Goal: Find contact information: Obtain details needed to contact an individual or organization

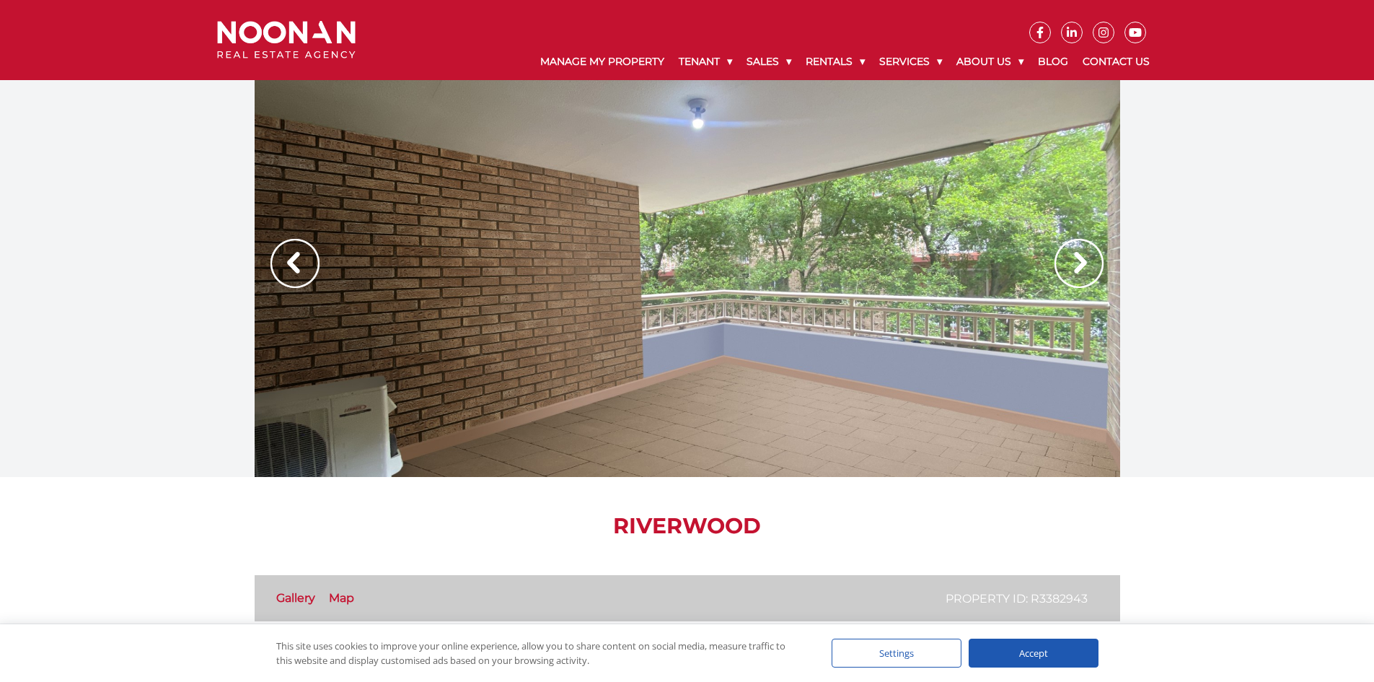
click at [1089, 263] on img at bounding box center [1079, 263] width 49 height 49
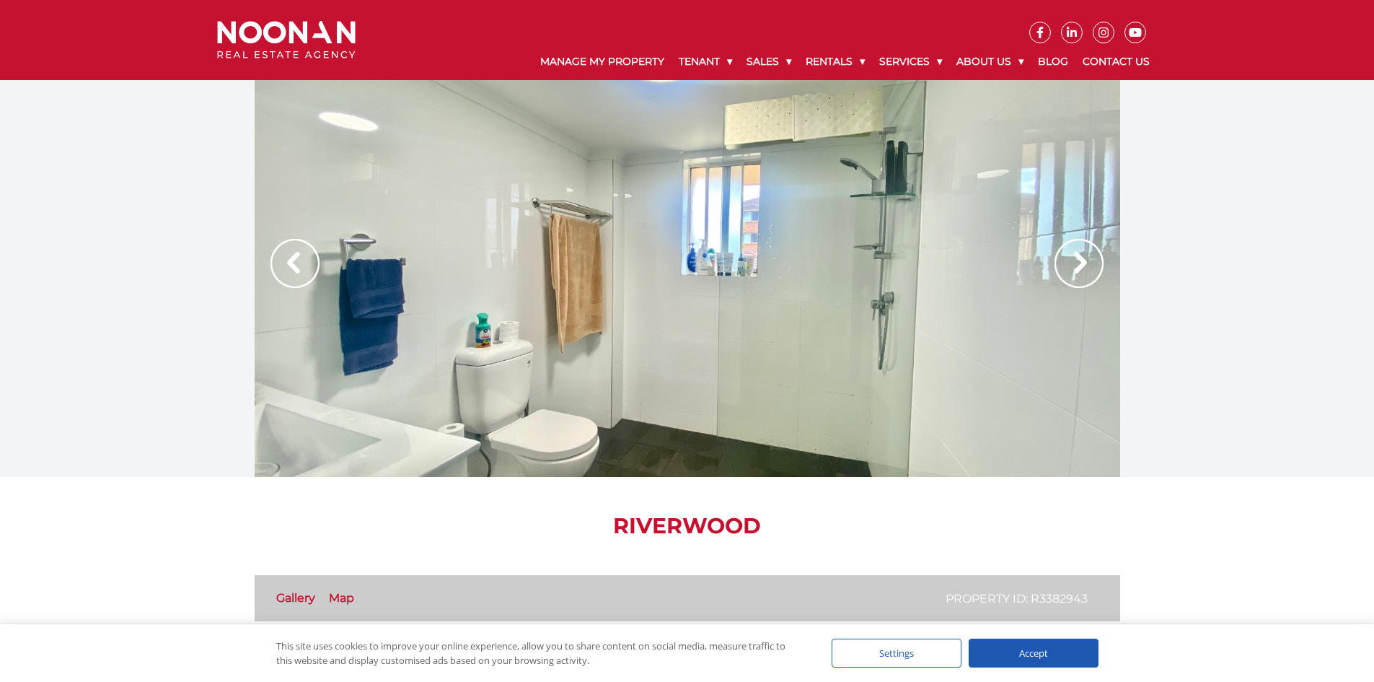
click at [1089, 263] on img at bounding box center [1079, 263] width 49 height 49
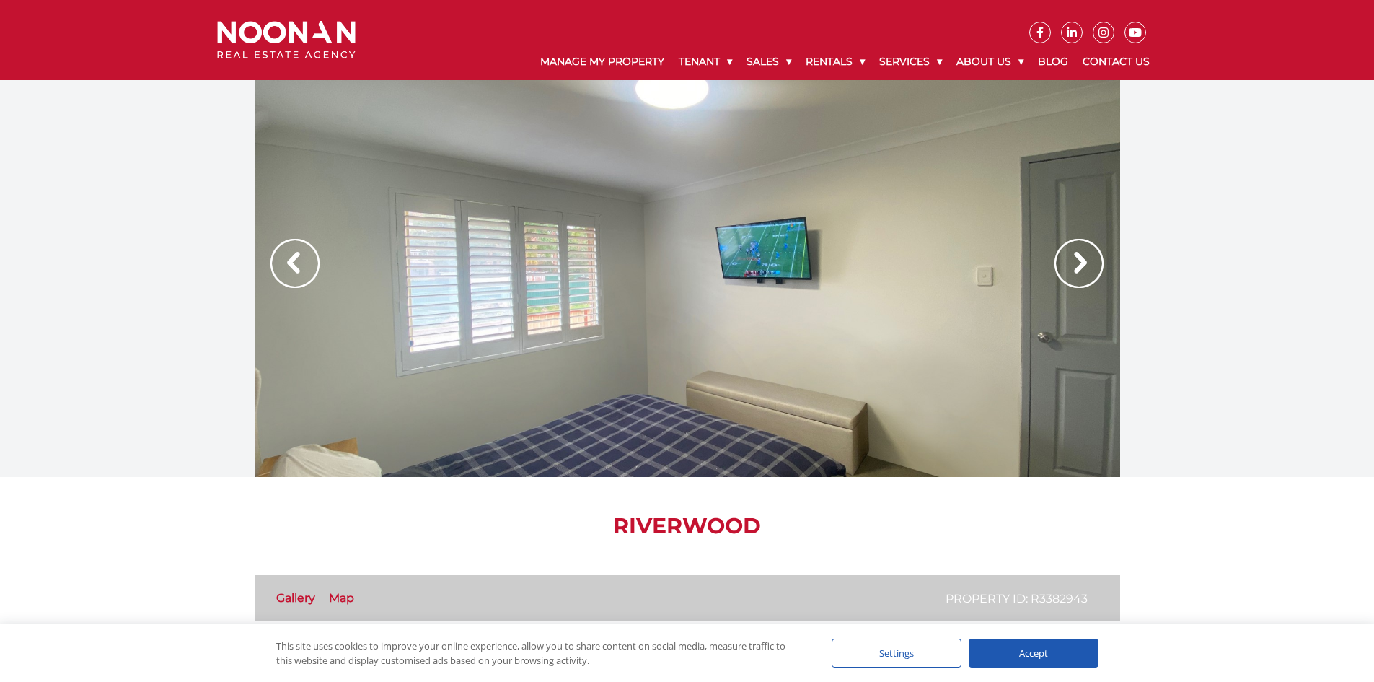
click at [1089, 263] on img at bounding box center [1079, 263] width 49 height 49
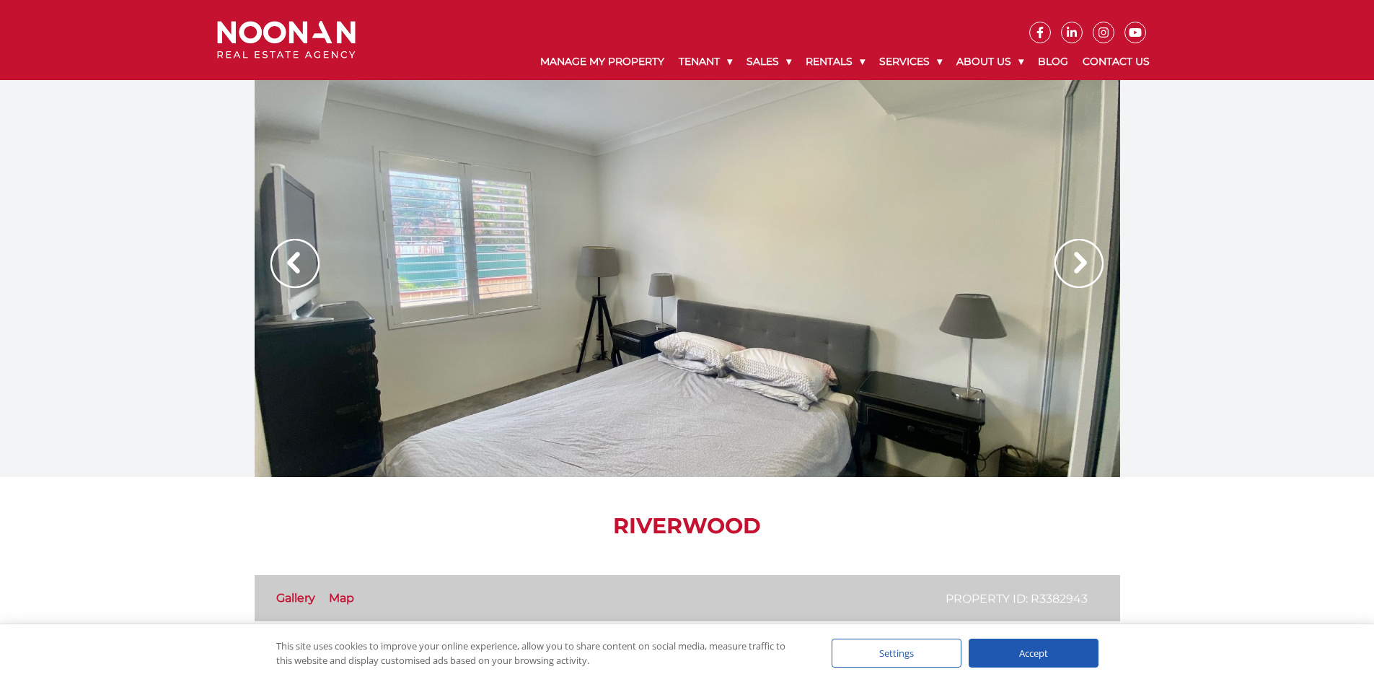
click at [1089, 263] on img at bounding box center [1079, 263] width 49 height 49
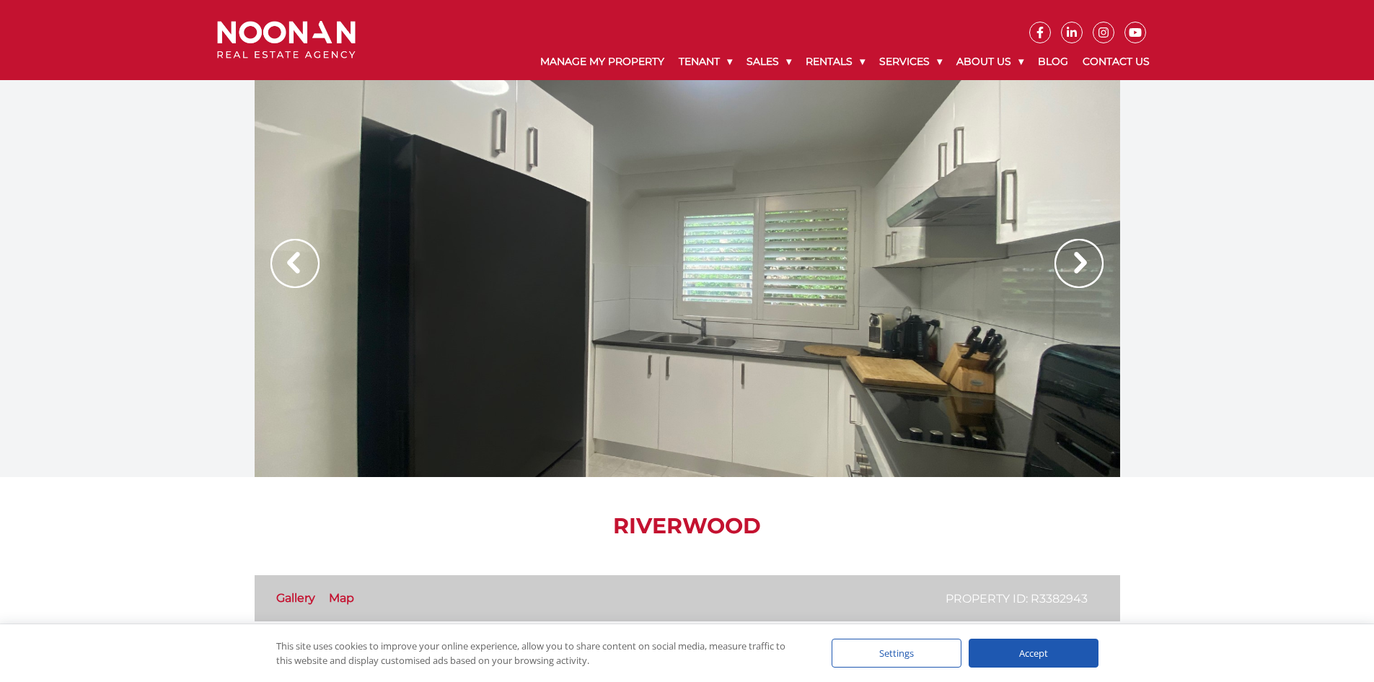
click at [1089, 263] on img at bounding box center [1079, 263] width 49 height 49
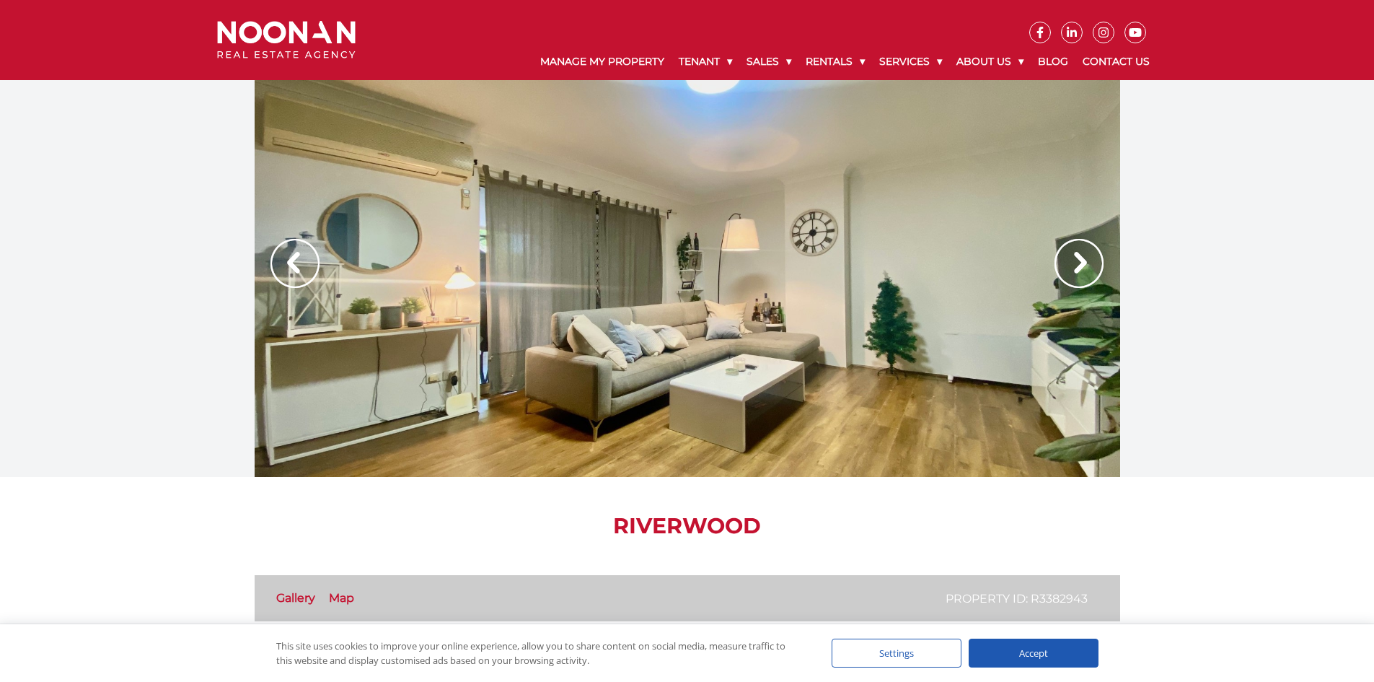
click at [1089, 263] on img at bounding box center [1079, 263] width 49 height 49
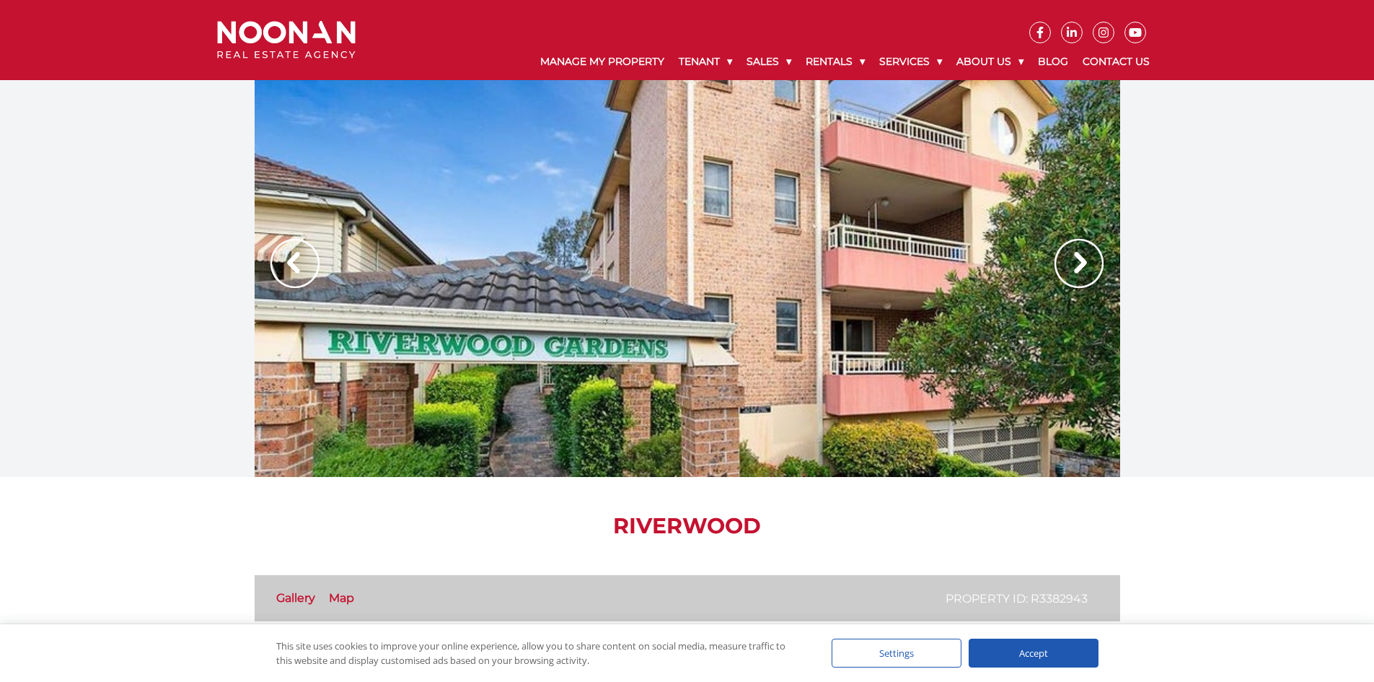
click at [1089, 263] on img at bounding box center [1079, 263] width 49 height 49
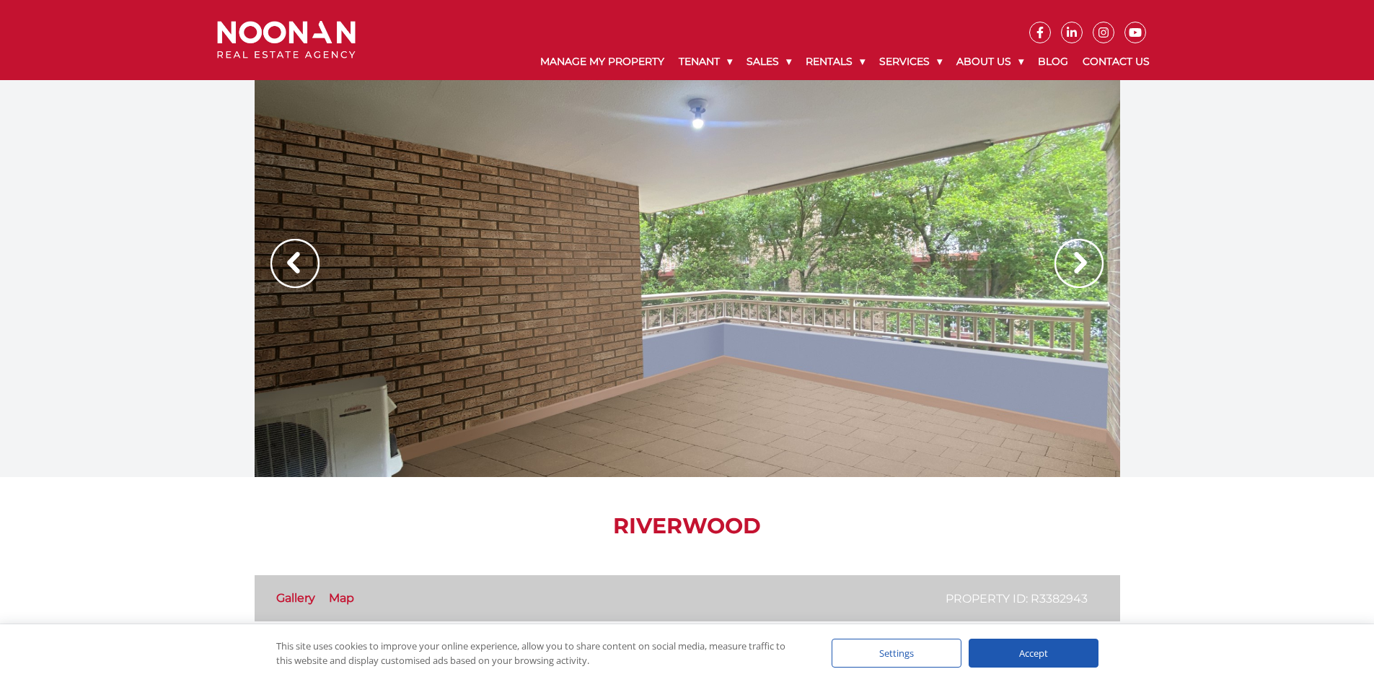
click at [1089, 263] on img at bounding box center [1079, 263] width 49 height 49
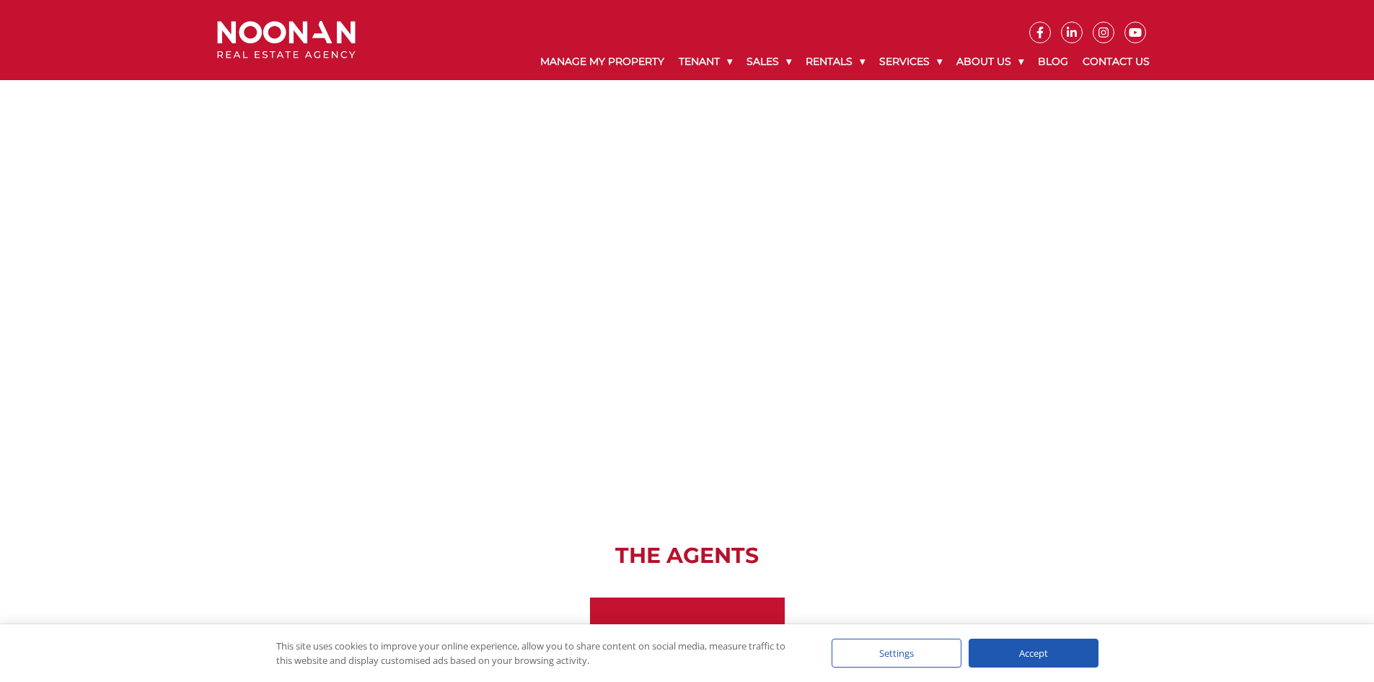
scroll to position [2020, 0]
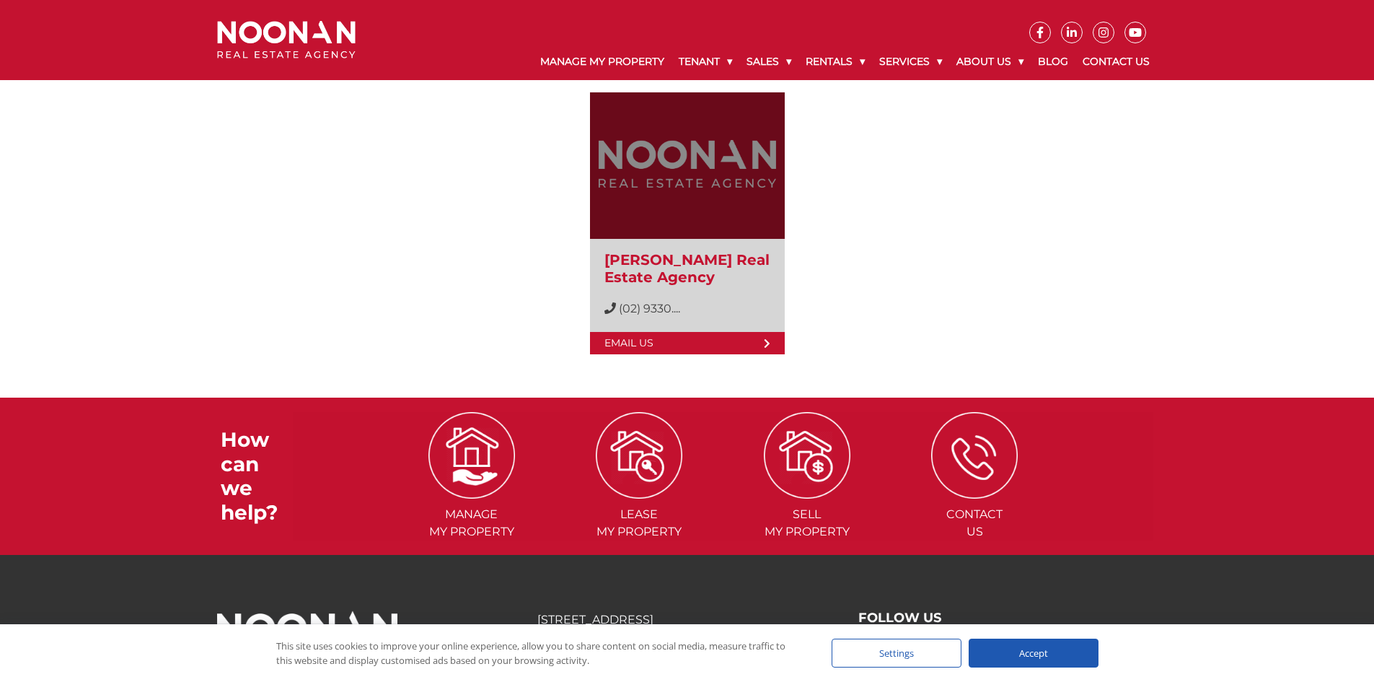
click at [765, 341] on icon at bounding box center [767, 343] width 6 height 10
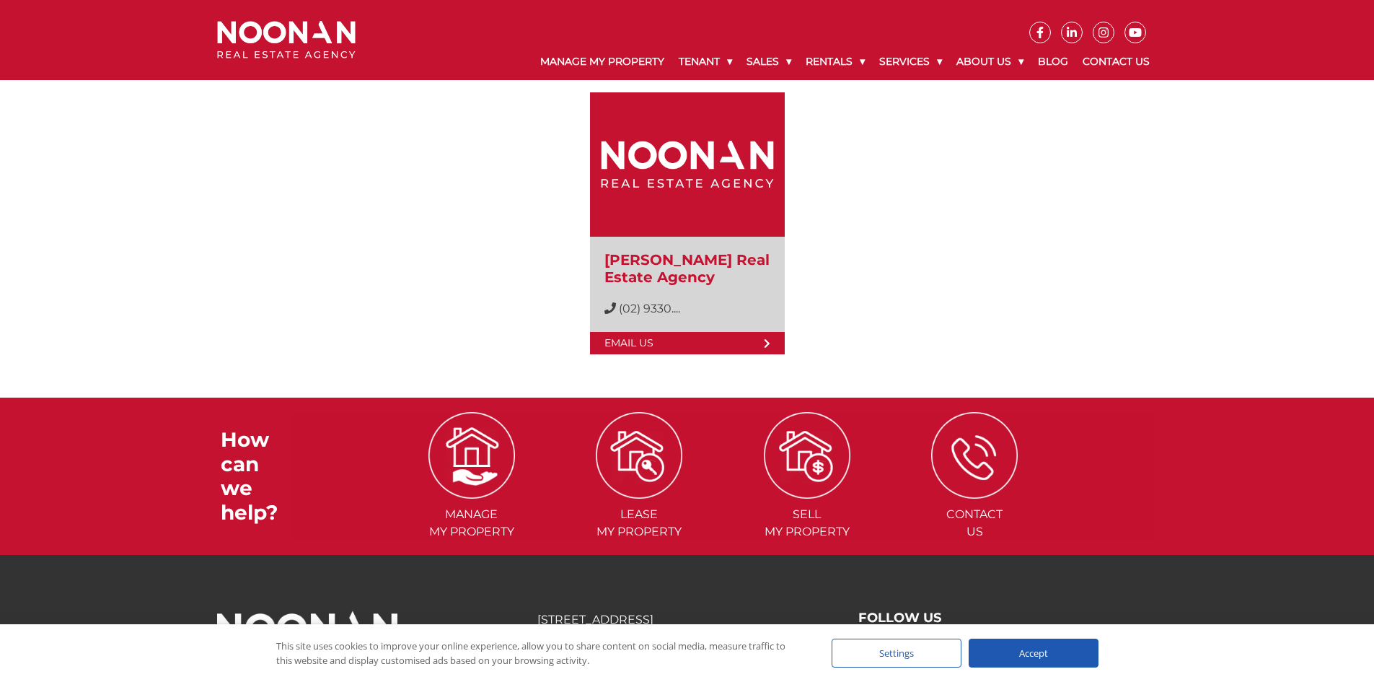
click at [404, 255] on div "[PERSON_NAME] Real Estate Agency [PHONE_NUMBER] (02) 9330.... Email Us" at bounding box center [688, 212] width 866 height 298
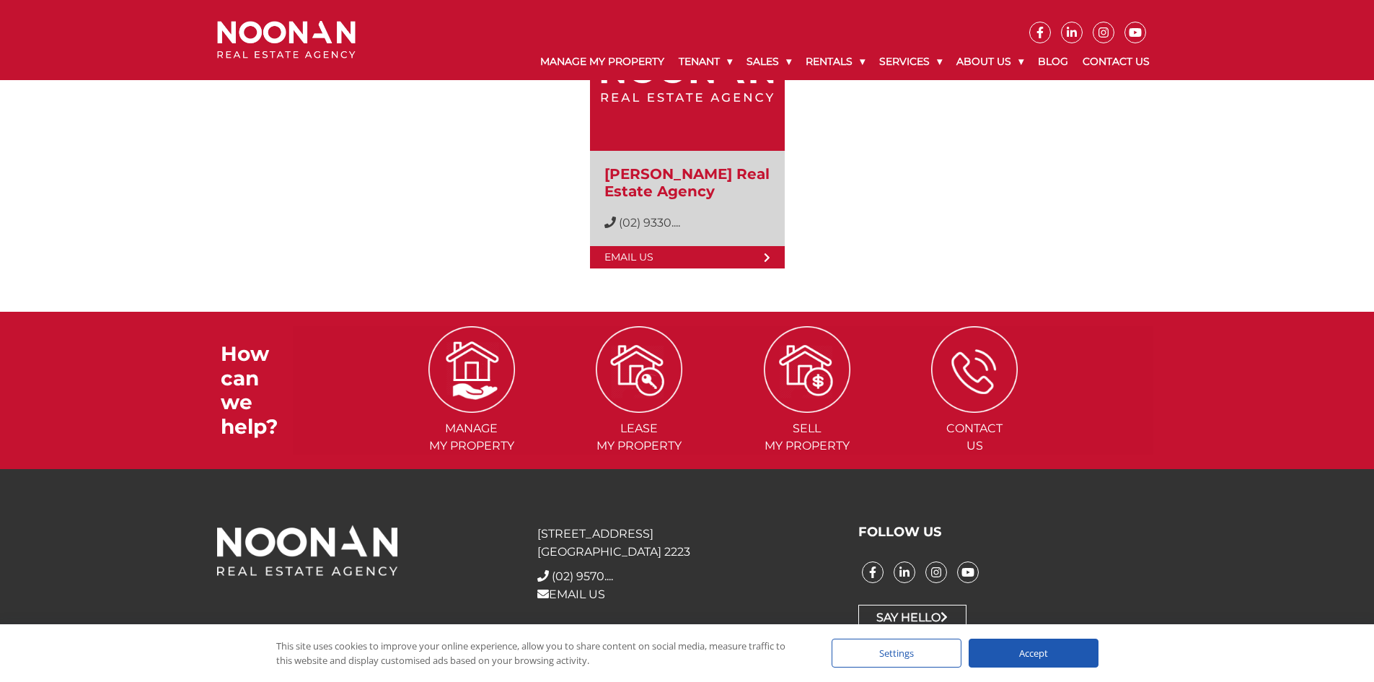
scroll to position [2110, 0]
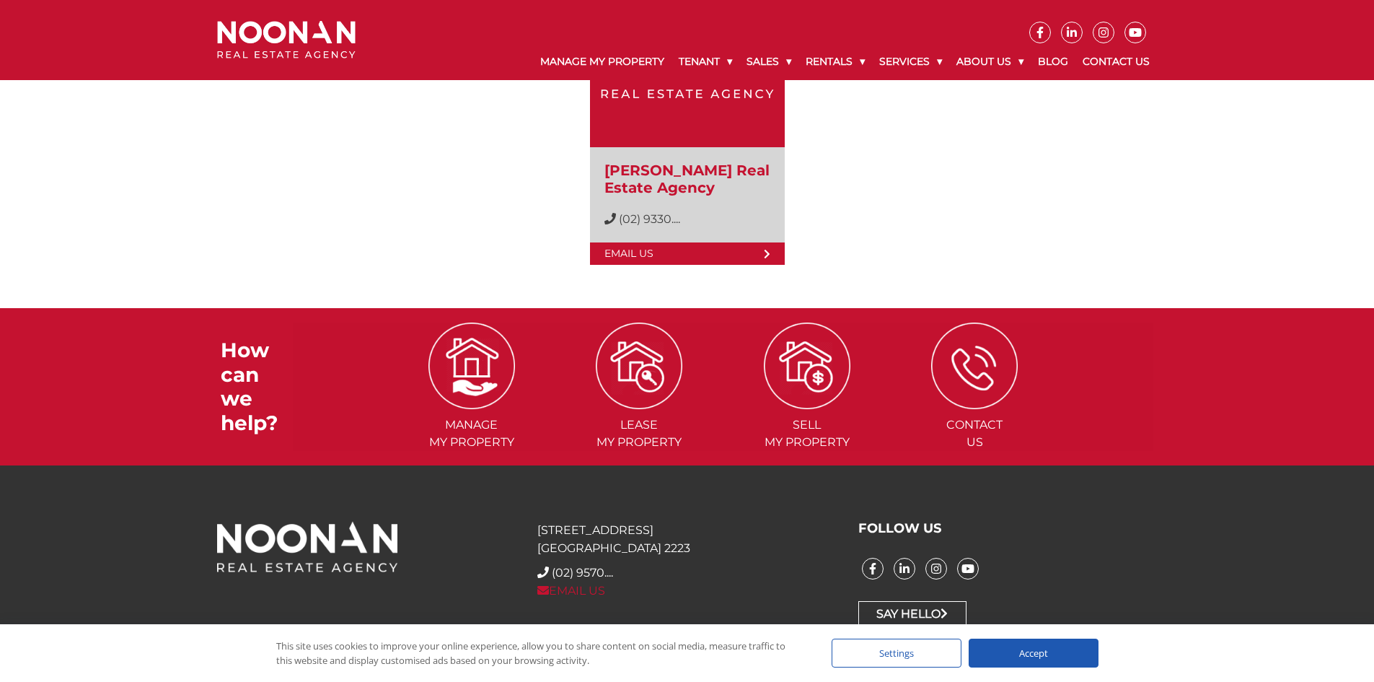
click at [590, 586] on link "EMAIL US" at bounding box center [572, 591] width 68 height 14
drag, startPoint x: 968, startPoint y: 233, endPoint x: 949, endPoint y: 236, distance: 19.0
click at [968, 233] on div "[PERSON_NAME] Real Estate Agency [PHONE_NUMBER] (02) 9330.... Email Us" at bounding box center [688, 123] width 866 height 298
click at [913, 607] on link "Say Hello" at bounding box center [913, 614] width 108 height 26
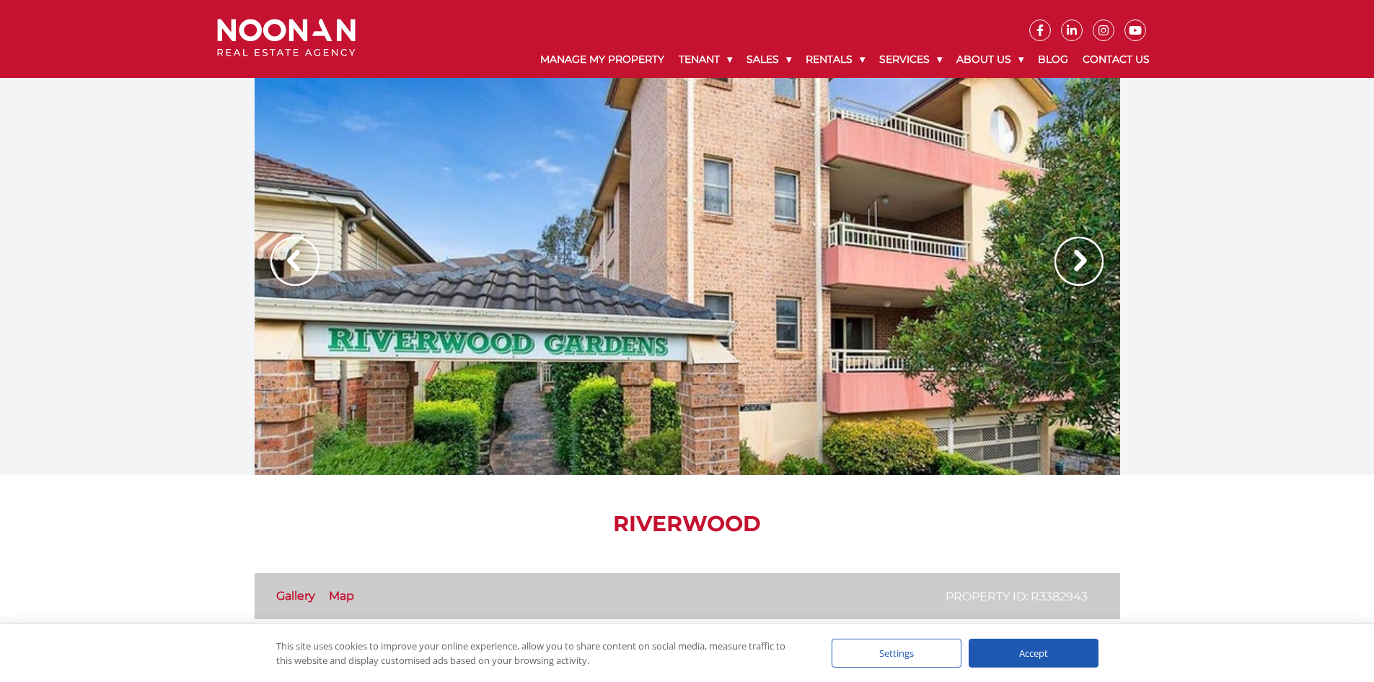
scroll to position [0, 0]
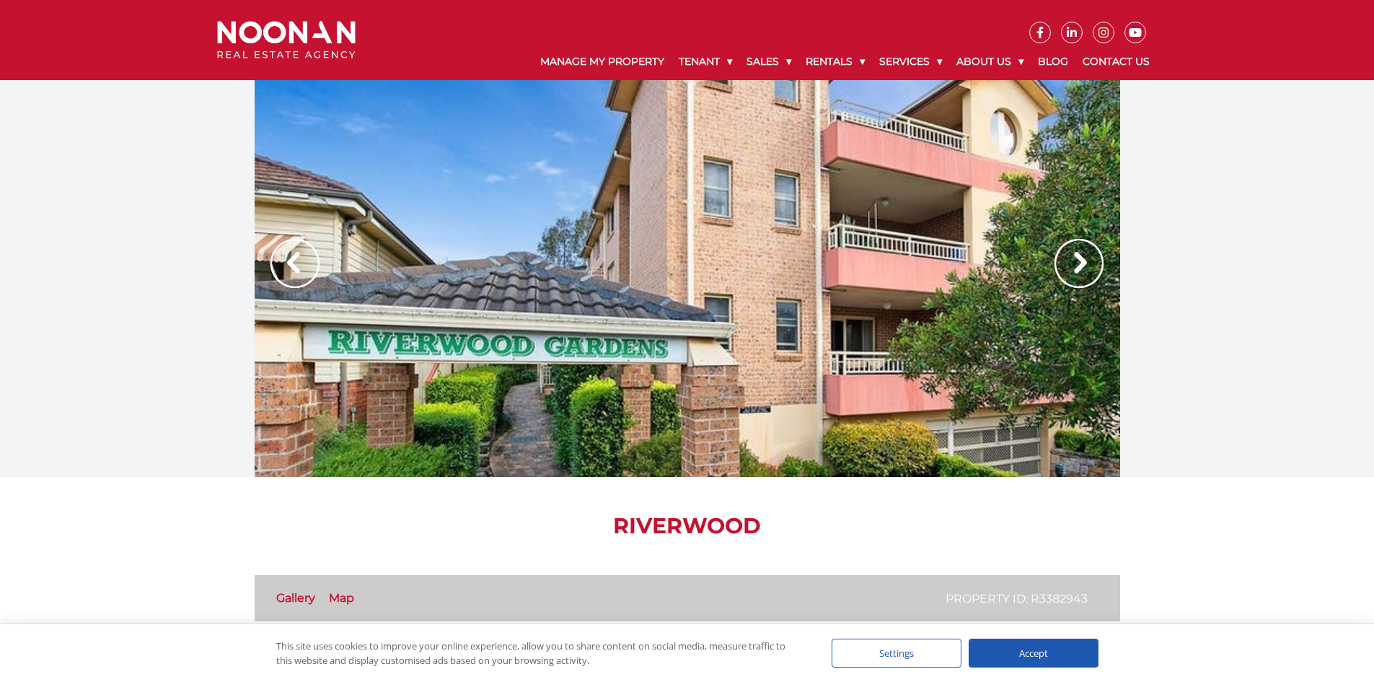
click at [1085, 270] on img at bounding box center [1079, 263] width 49 height 49
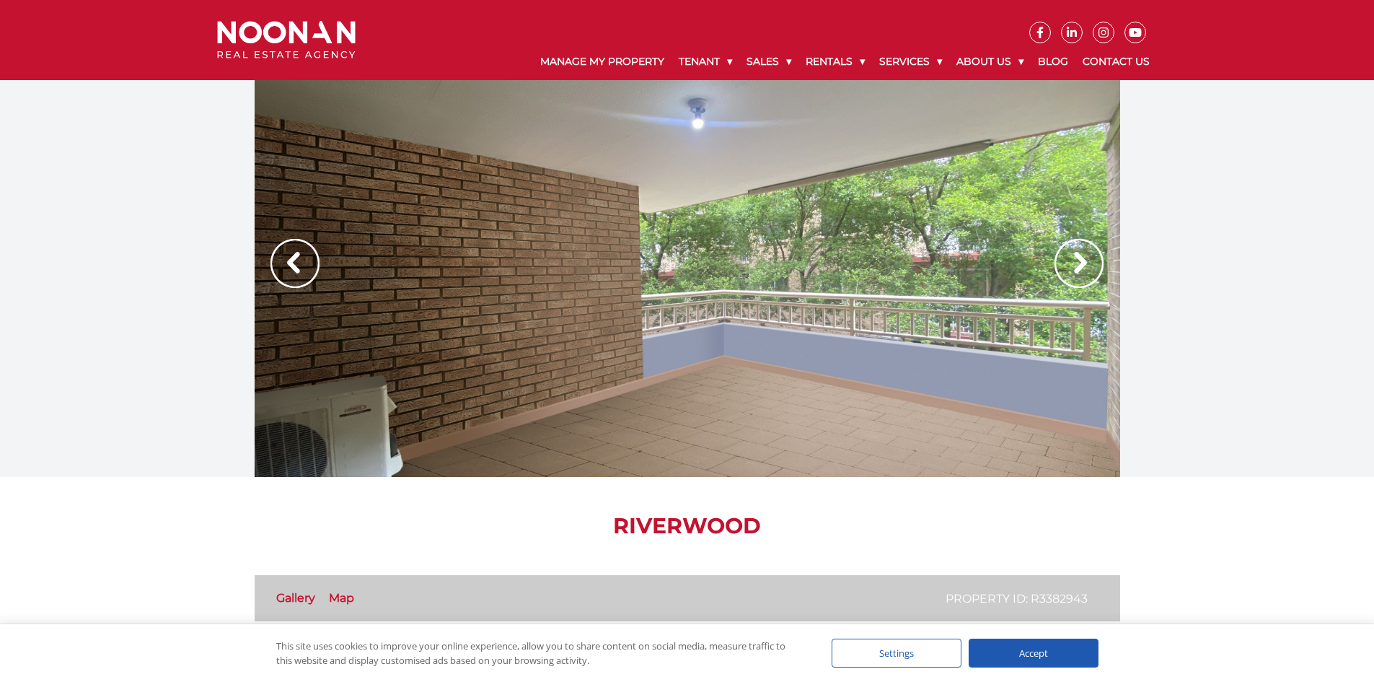
click at [1085, 270] on img at bounding box center [1079, 263] width 49 height 49
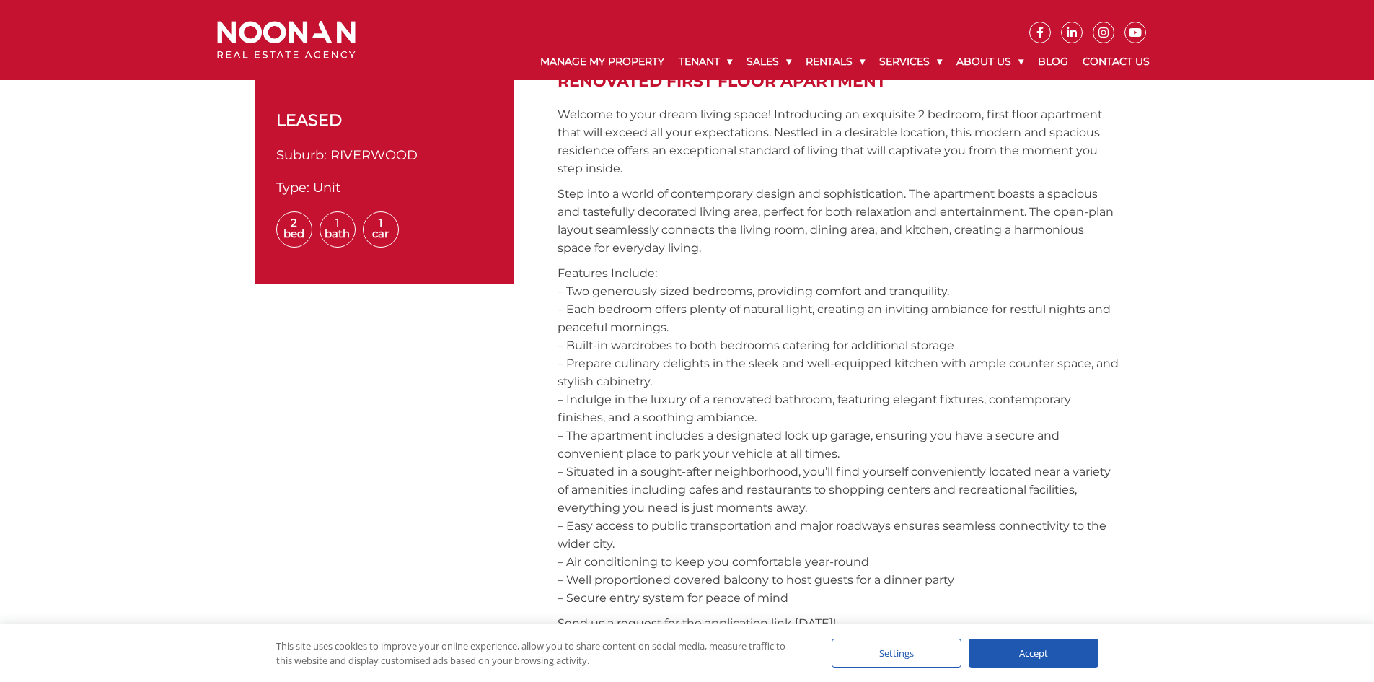
scroll to position [289, 0]
